Goal: Communication & Community: Connect with others

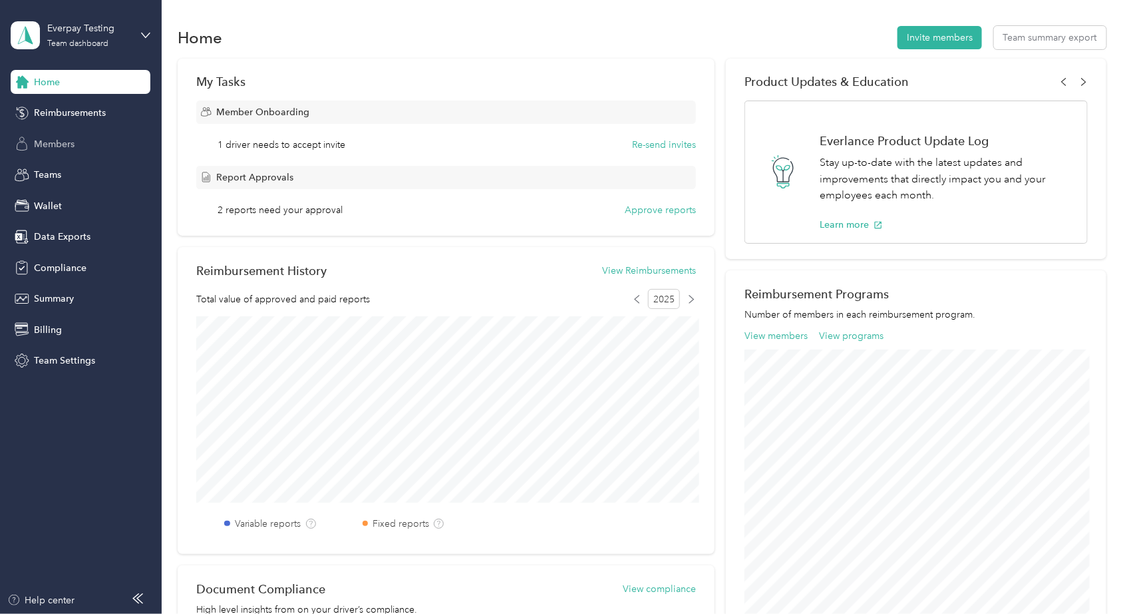
click at [57, 137] on span "Members" at bounding box center [54, 144] width 41 height 14
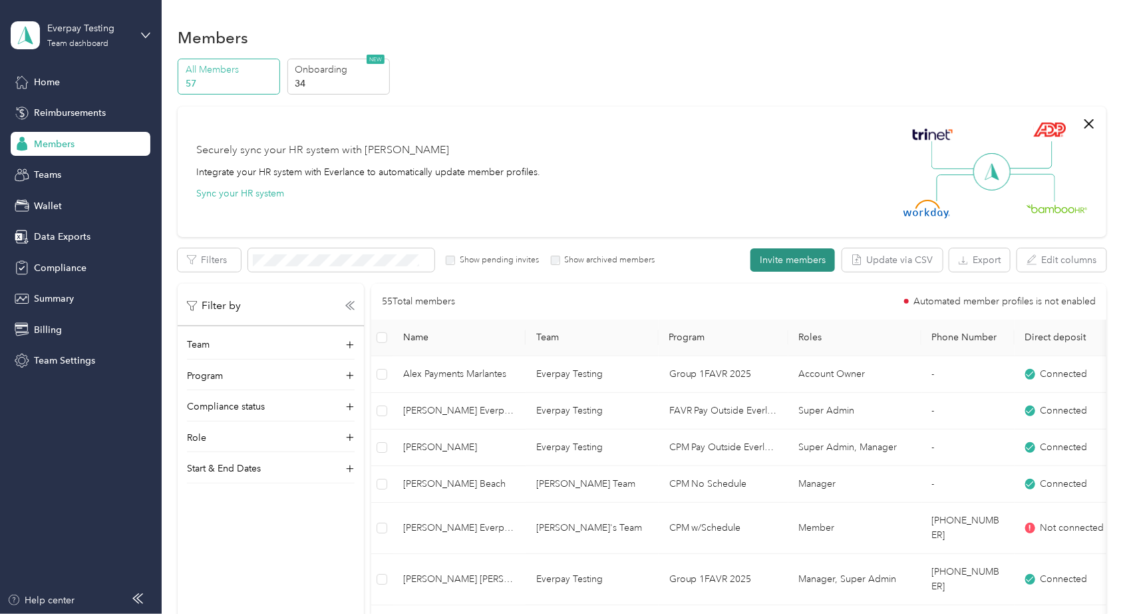
click at [832, 262] on button "Invite members" at bounding box center [793, 259] width 85 height 23
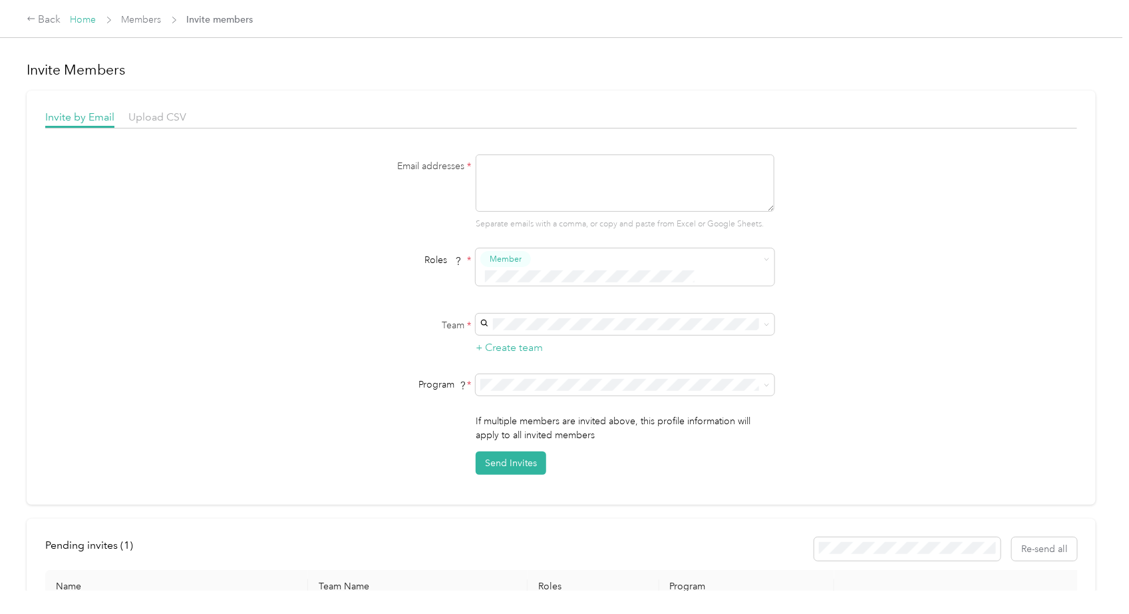
click at [85, 19] on link "Home" at bounding box center [84, 19] width 26 height 11
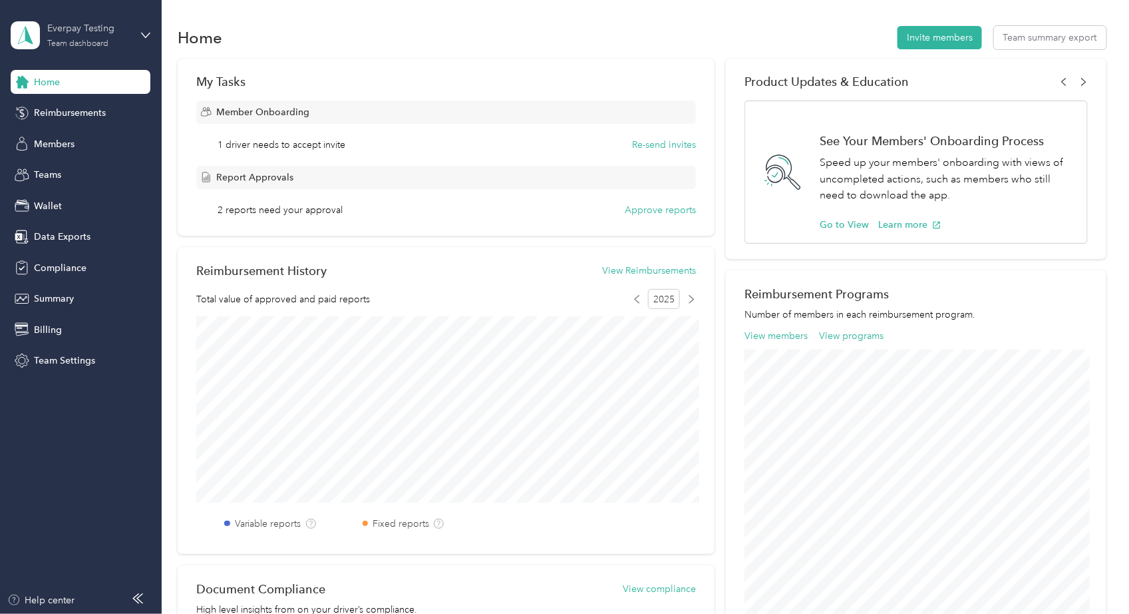
click at [102, 40] on div "Team dashboard" at bounding box center [77, 44] width 61 height 8
click at [264, 9] on div "Home Invite members Team summary export My Tasks Member Onboarding 1 driver nee…" at bounding box center [642, 444] width 961 height 889
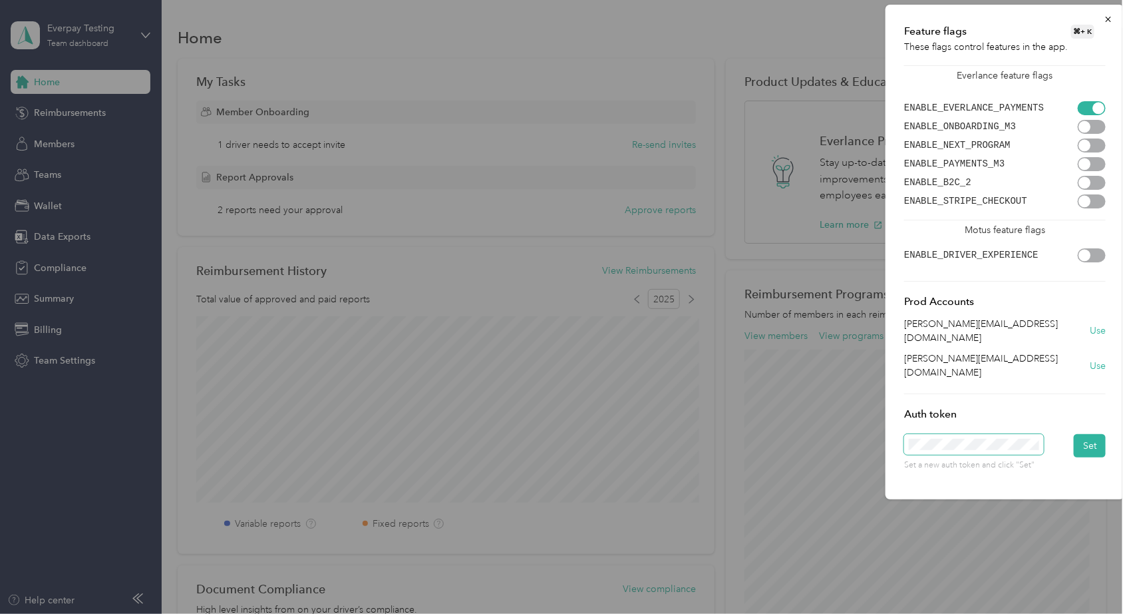
scroll to position [0, 37]
click at [1073, 434] on div "Set a new auth token and click "Set" Set" at bounding box center [1005, 457] width 202 height 47
click at [1087, 434] on button "Set" at bounding box center [1090, 445] width 32 height 23
